Goal: Information Seeking & Learning: Learn about a topic

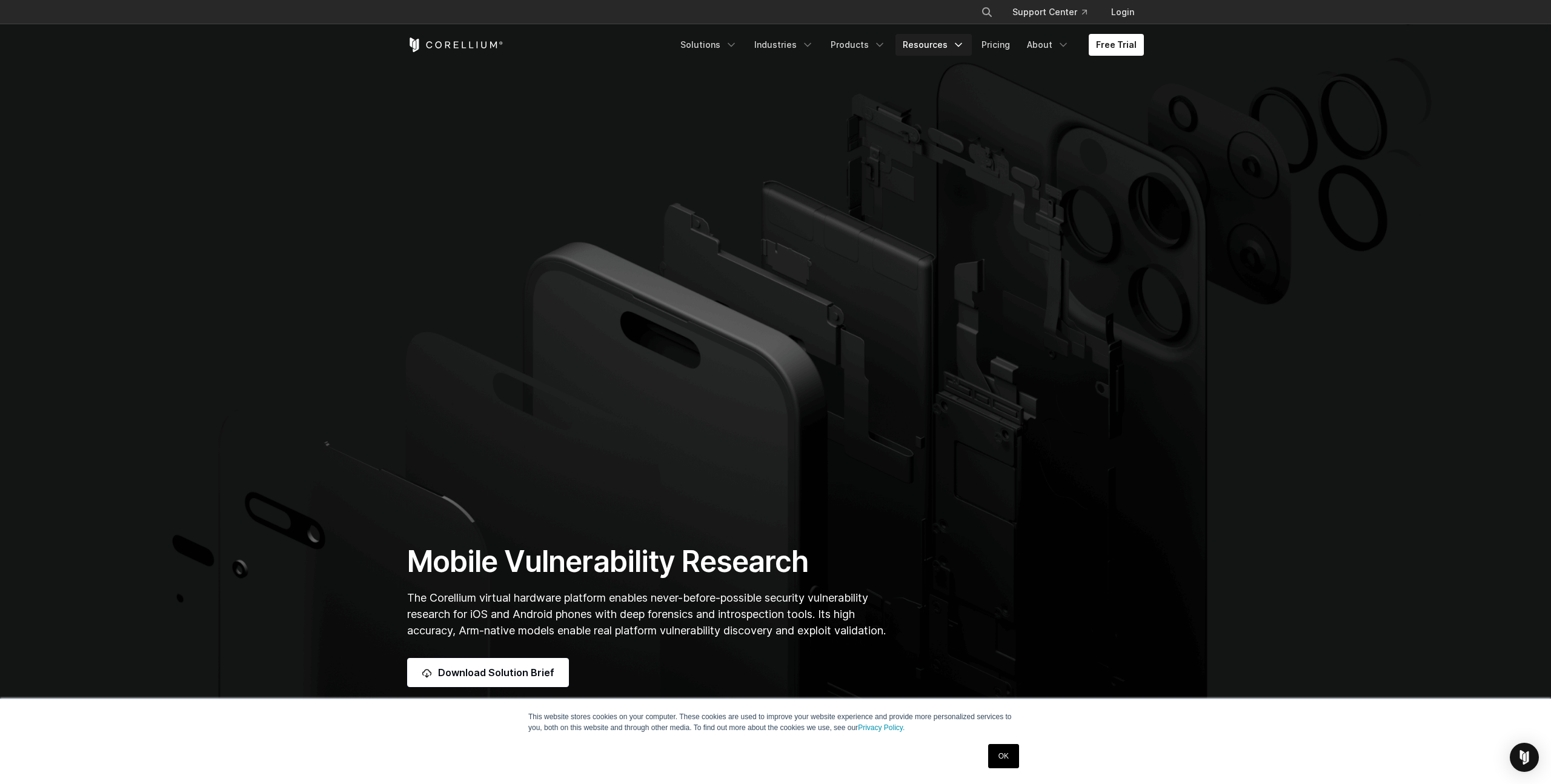
click at [941, 50] on link "Resources" at bounding box center [934, 44] width 77 height 22
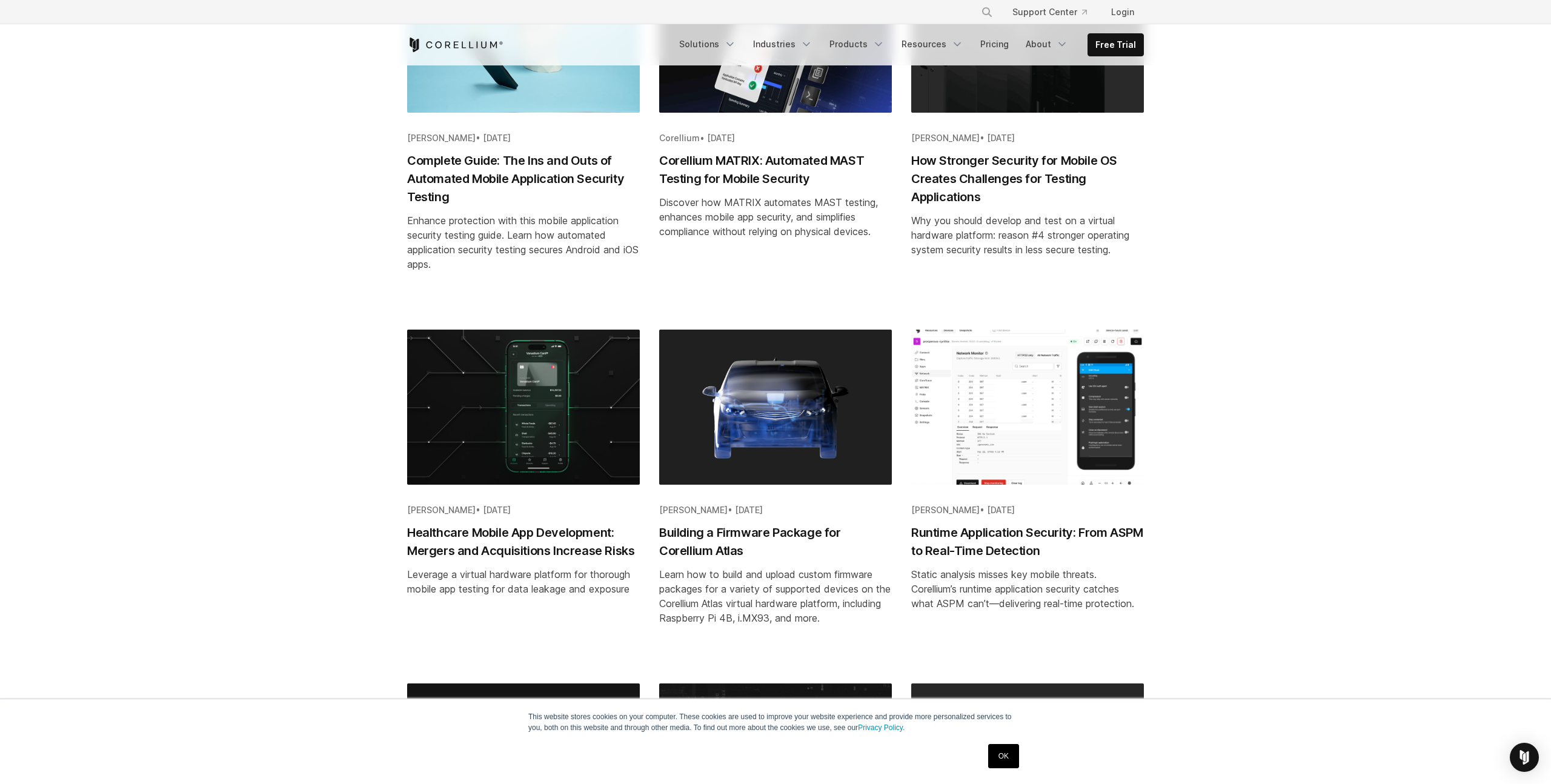
scroll to position [740, 0]
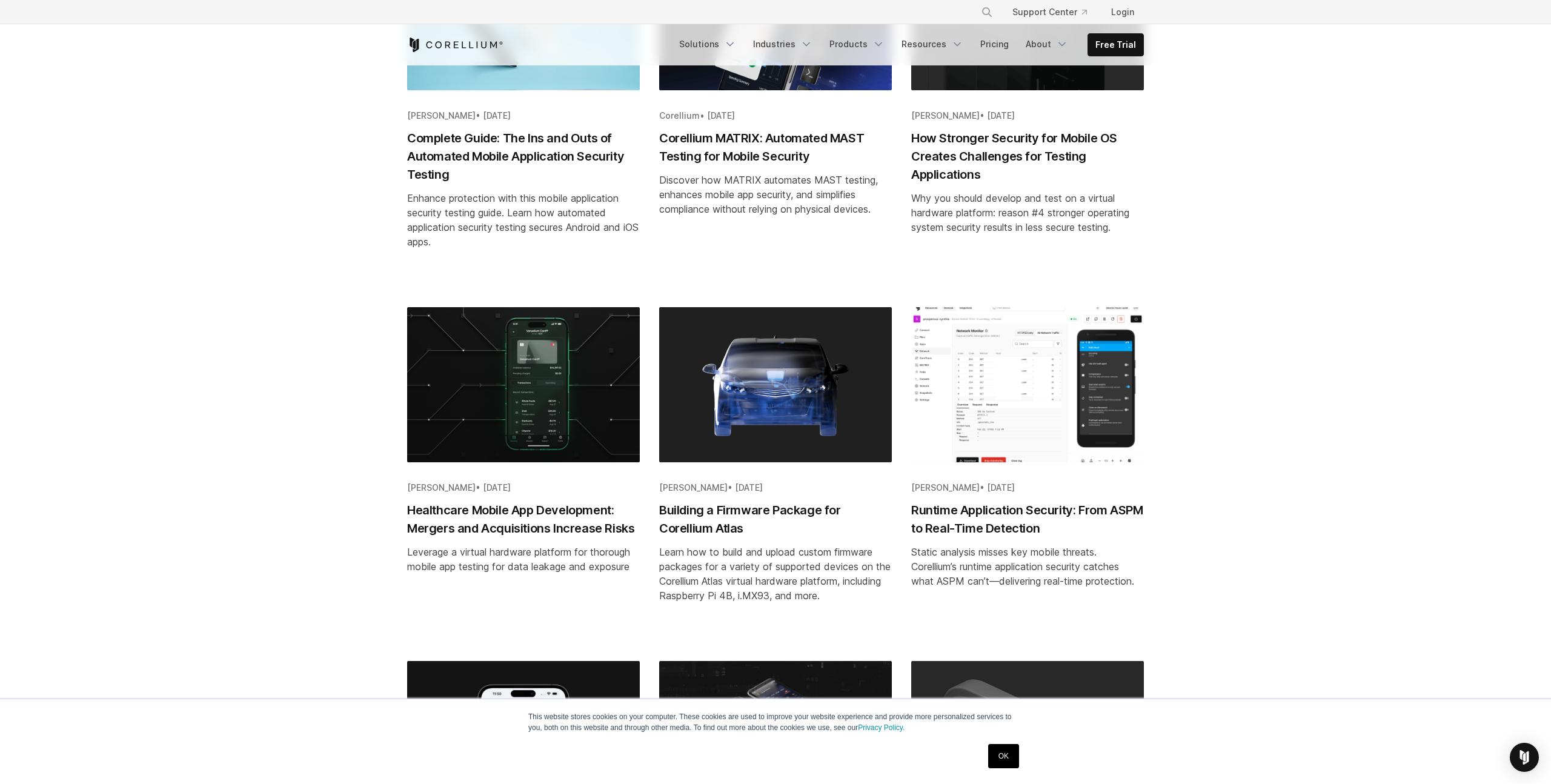
click at [1030, 511] on h2 "Runtime Application Security: From ASPM to Real-Time Detection" at bounding box center [1027, 519] width 232 height 36
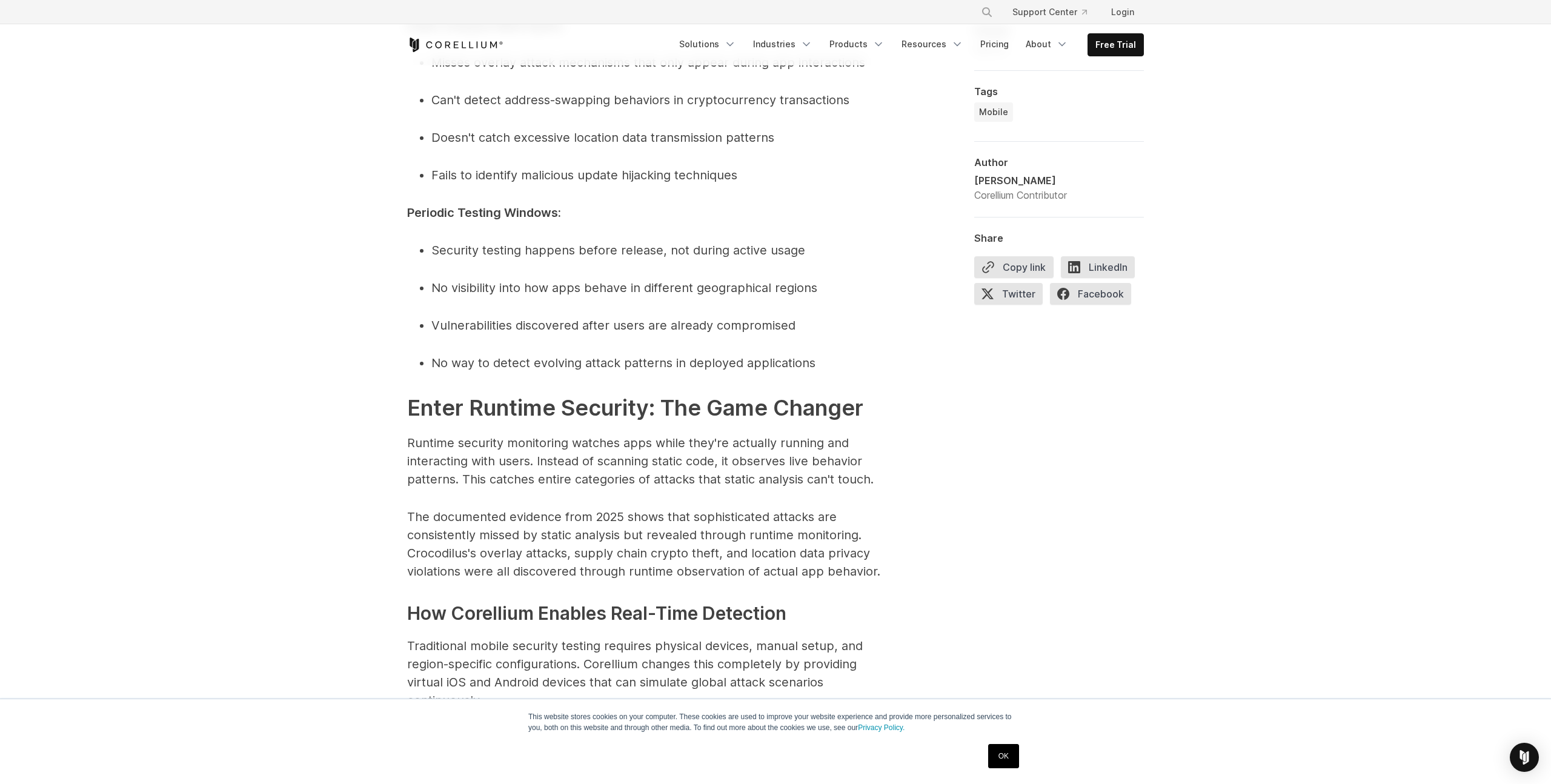
scroll to position [3788, 0]
